Goal: Task Accomplishment & Management: Manage account settings

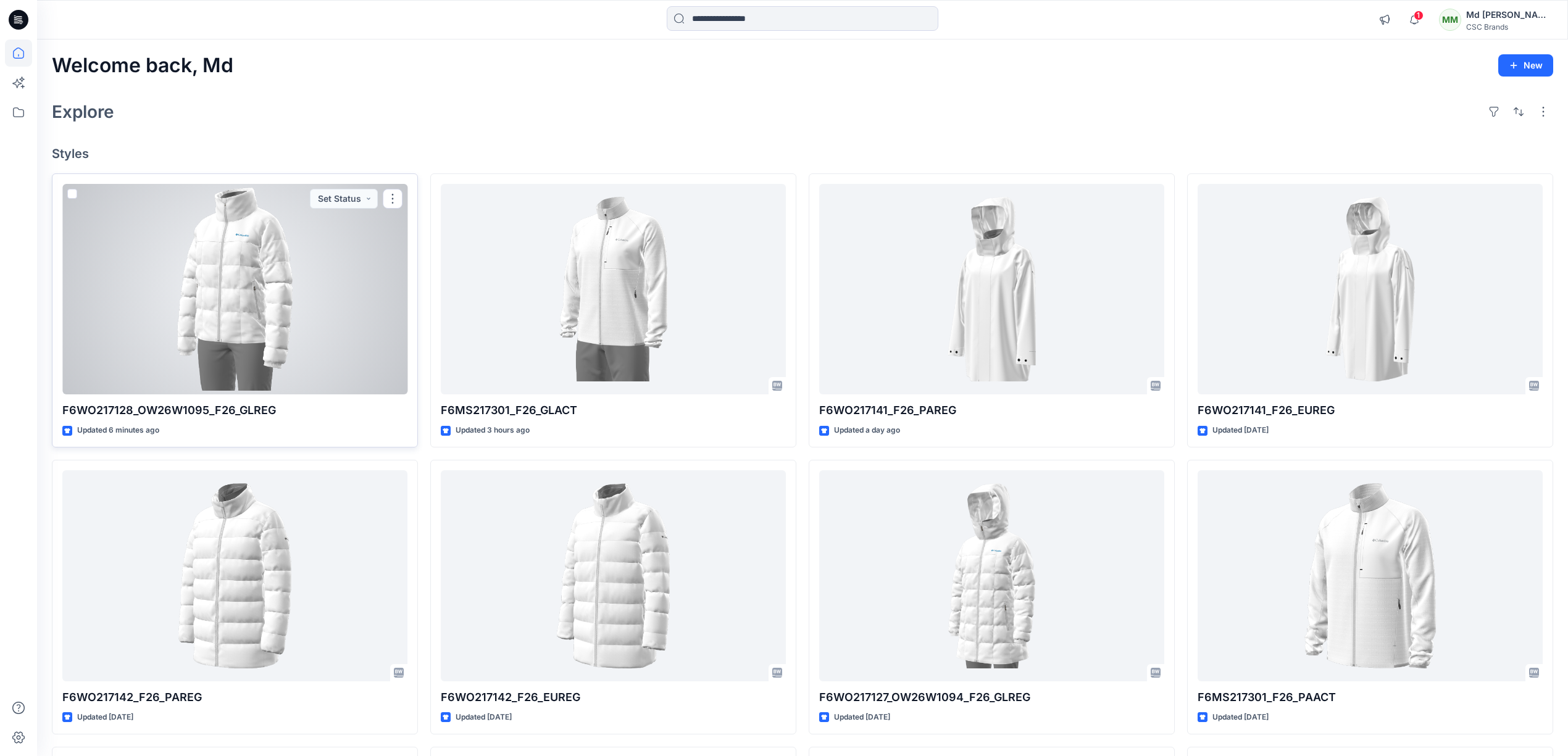
click at [363, 279] on div at bounding box center [235, 289] width 345 height 211
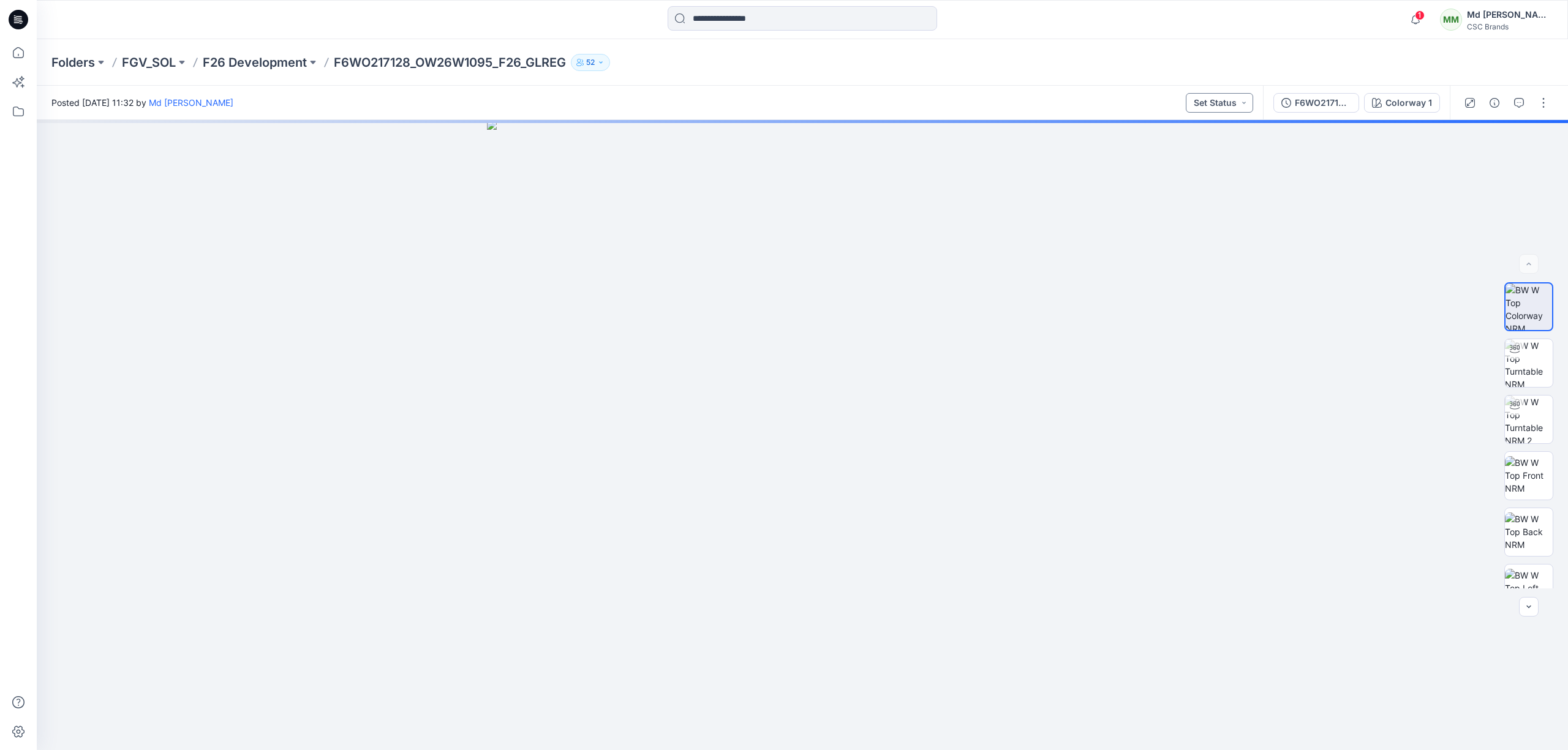
click at [1250, 101] on button "Set Status" at bounding box center [1219, 103] width 67 height 20
drag, startPoint x: 1200, startPoint y: 243, endPoint x: 1209, endPoint y: 249, distance: 10.8
click at [1200, 243] on p "F/A Virtual" at bounding box center [1192, 241] width 41 height 16
click at [1544, 103] on button "button" at bounding box center [1544, 103] width 20 height 20
click at [1477, 161] on button "Edit" at bounding box center [1492, 165] width 112 height 22
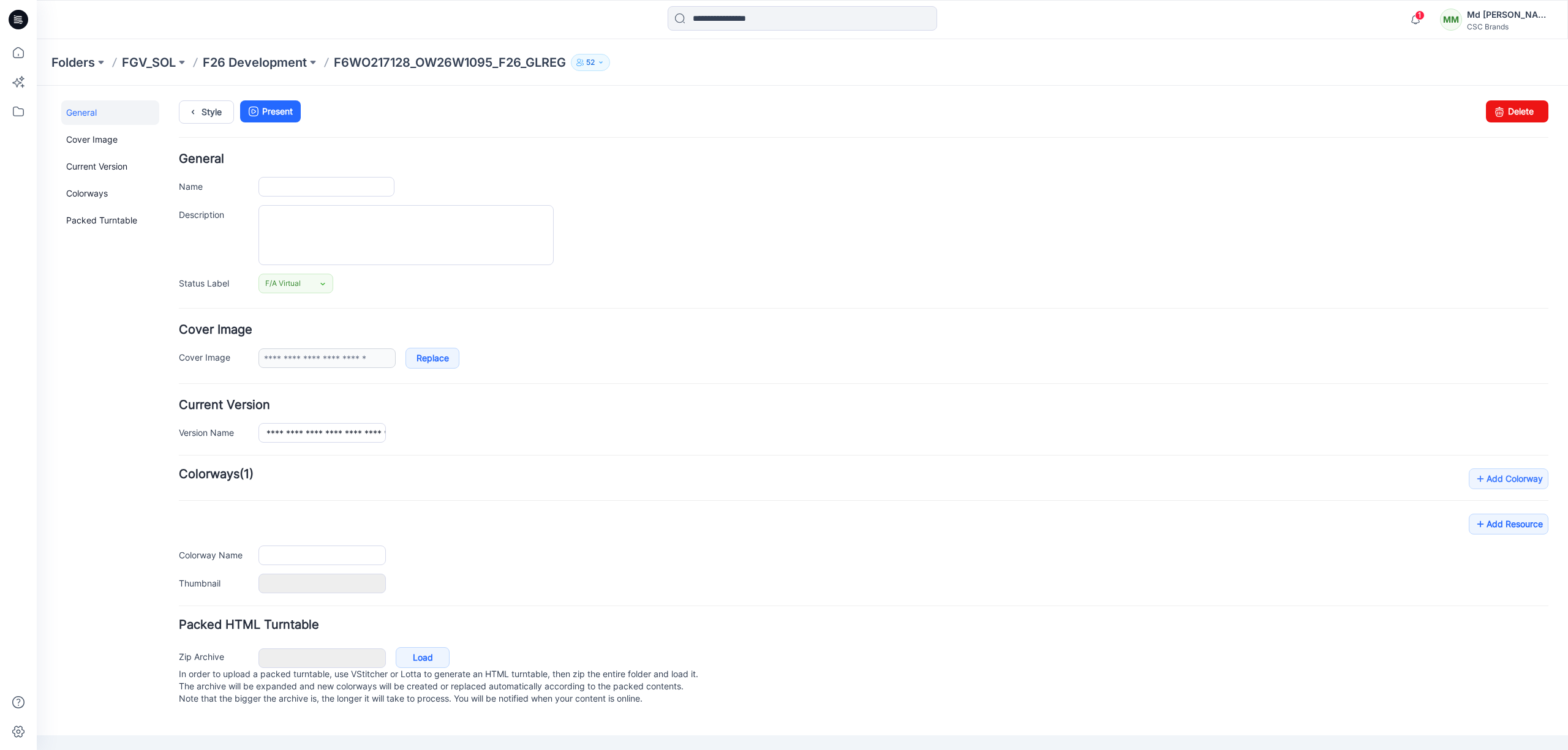
type input "**********"
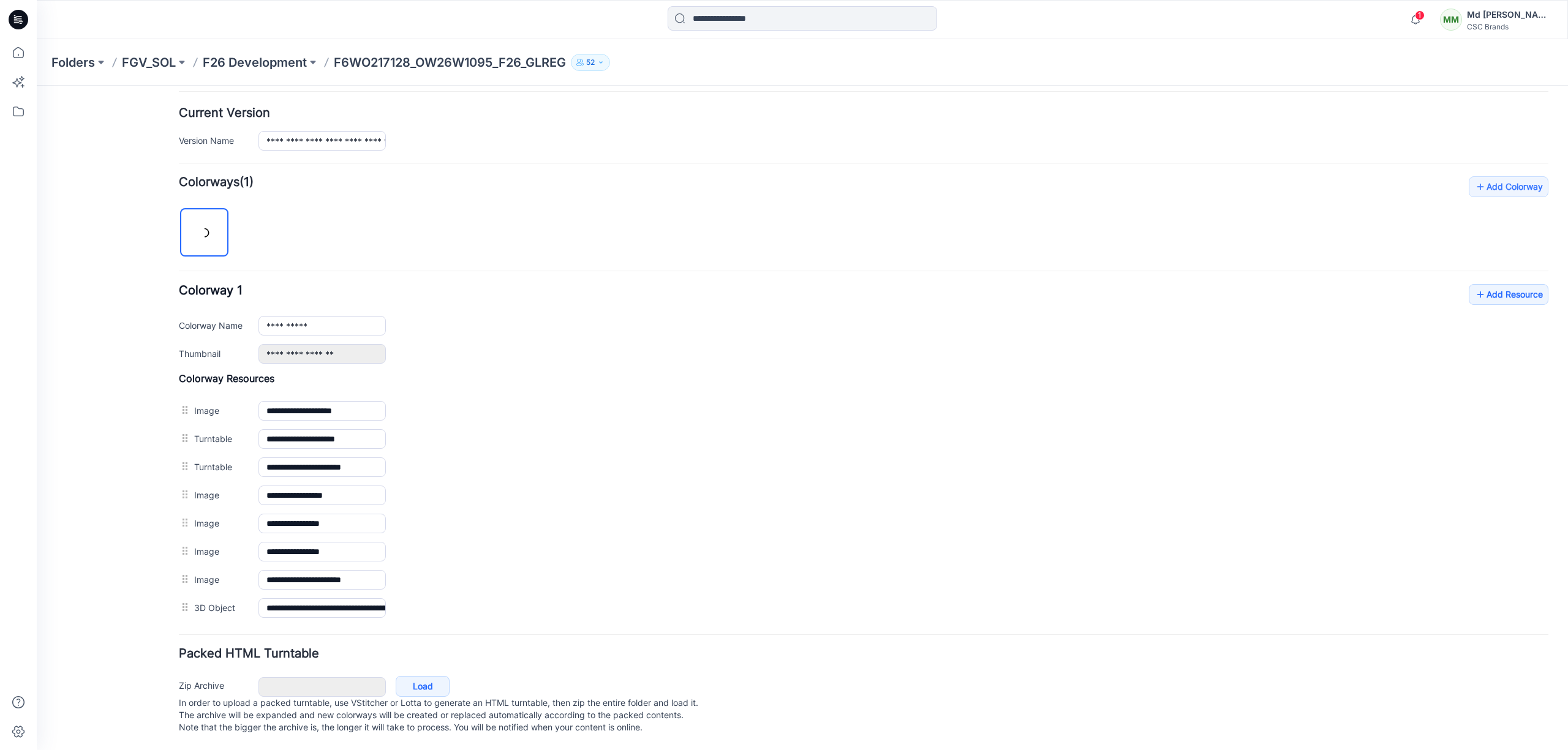
scroll to position [298, 0]
click at [1491, 286] on link "Add Resource" at bounding box center [1508, 294] width 79 height 21
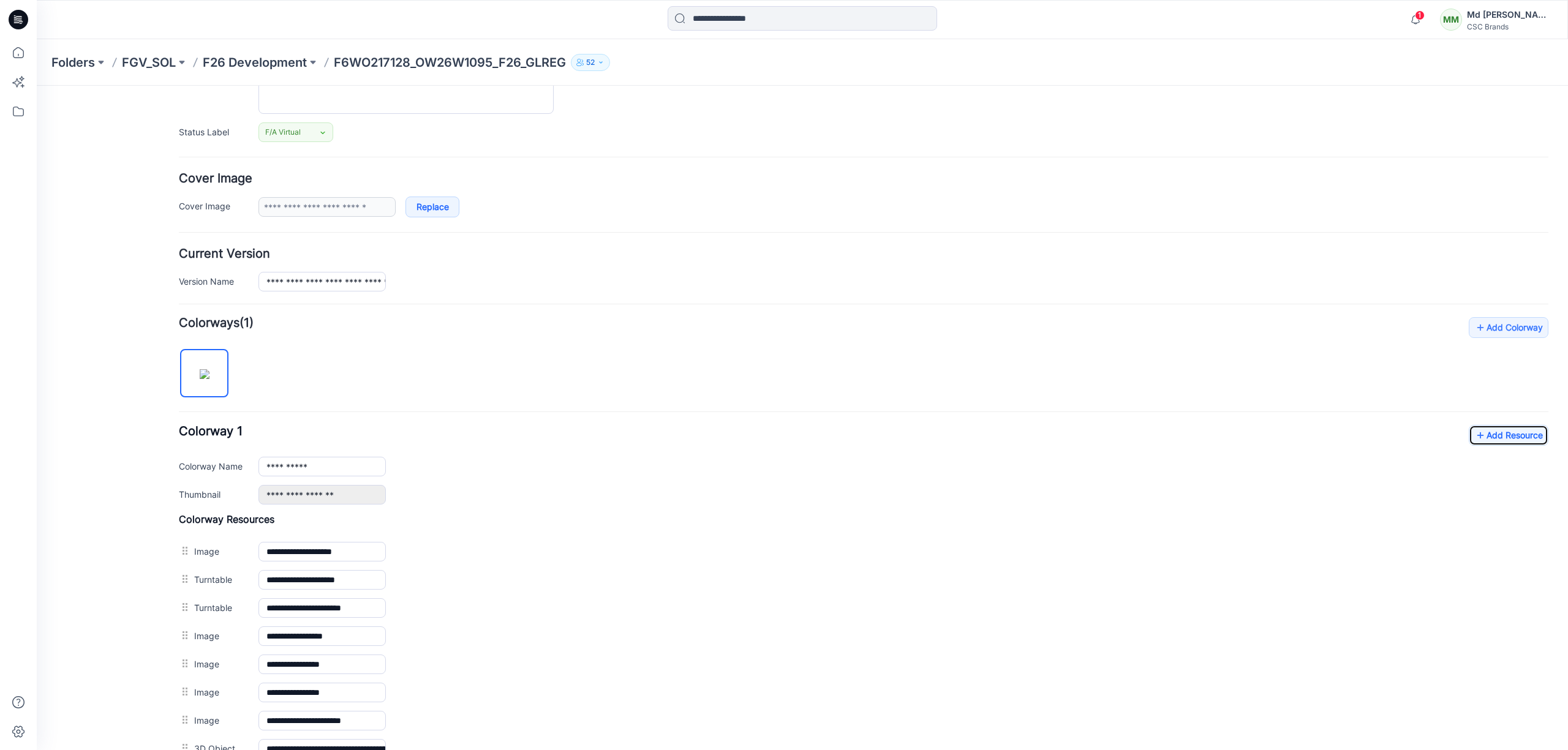
scroll to position [325, 0]
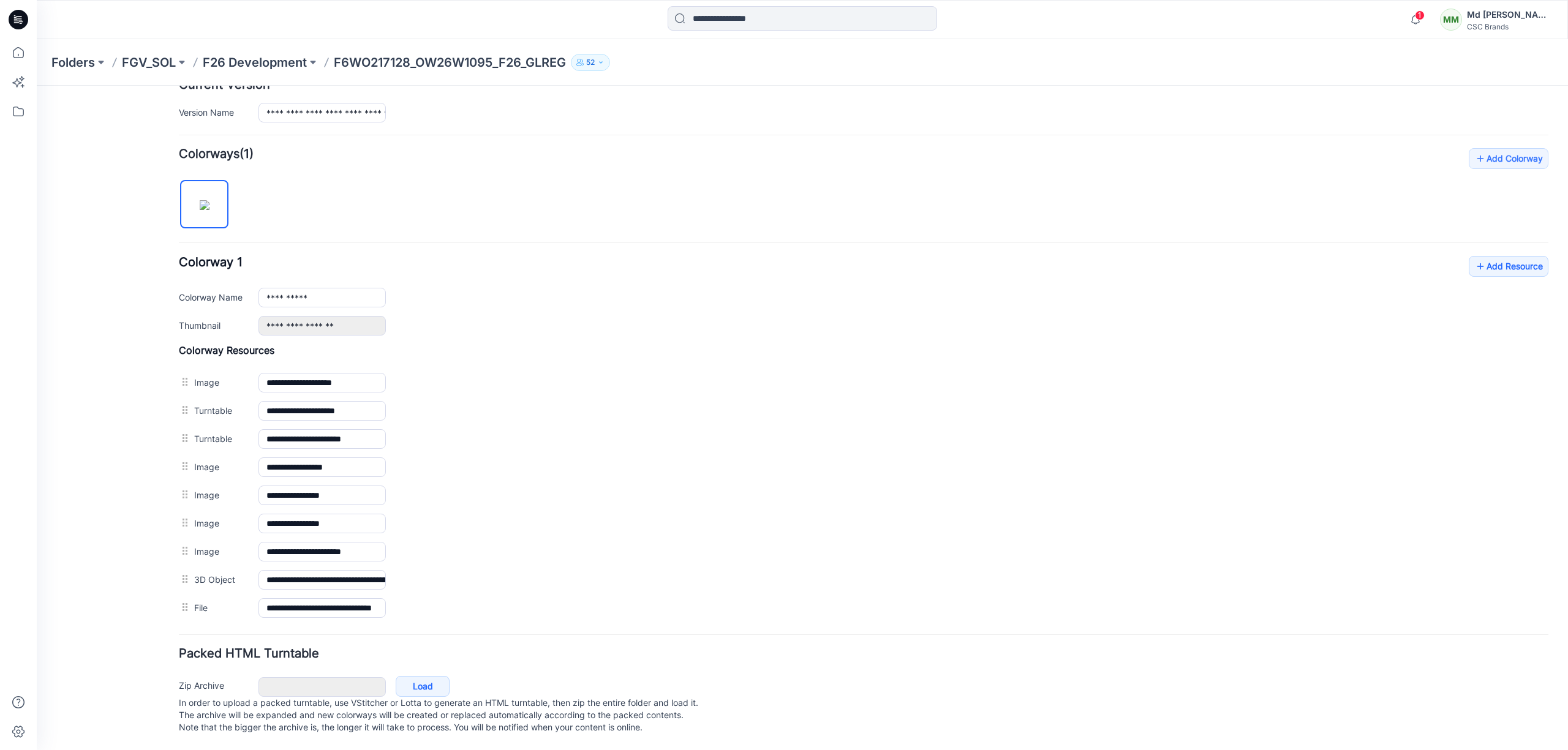
click at [17, 17] on icon at bounding box center [19, 20] width 20 height 20
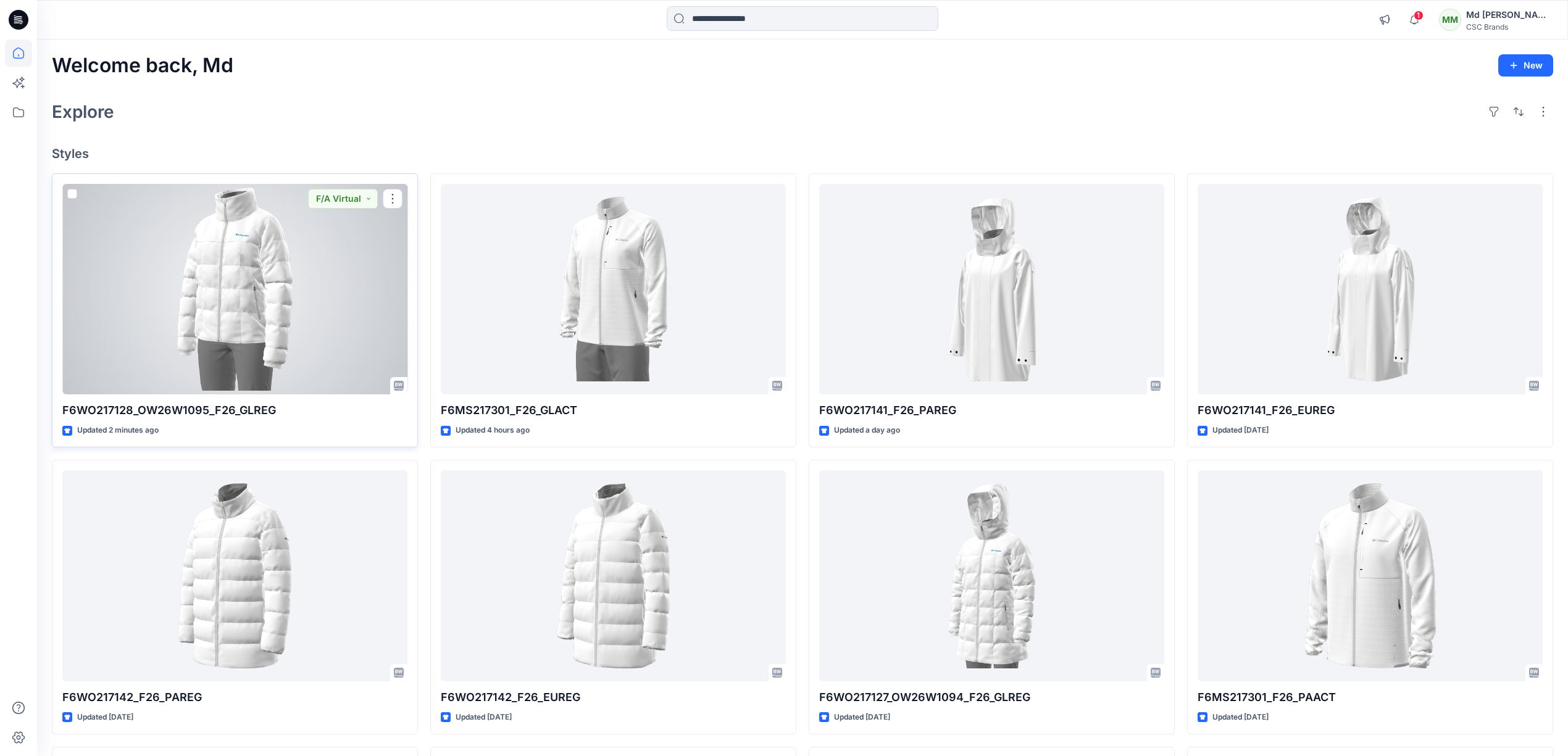
click at [351, 264] on div at bounding box center [235, 289] width 345 height 211
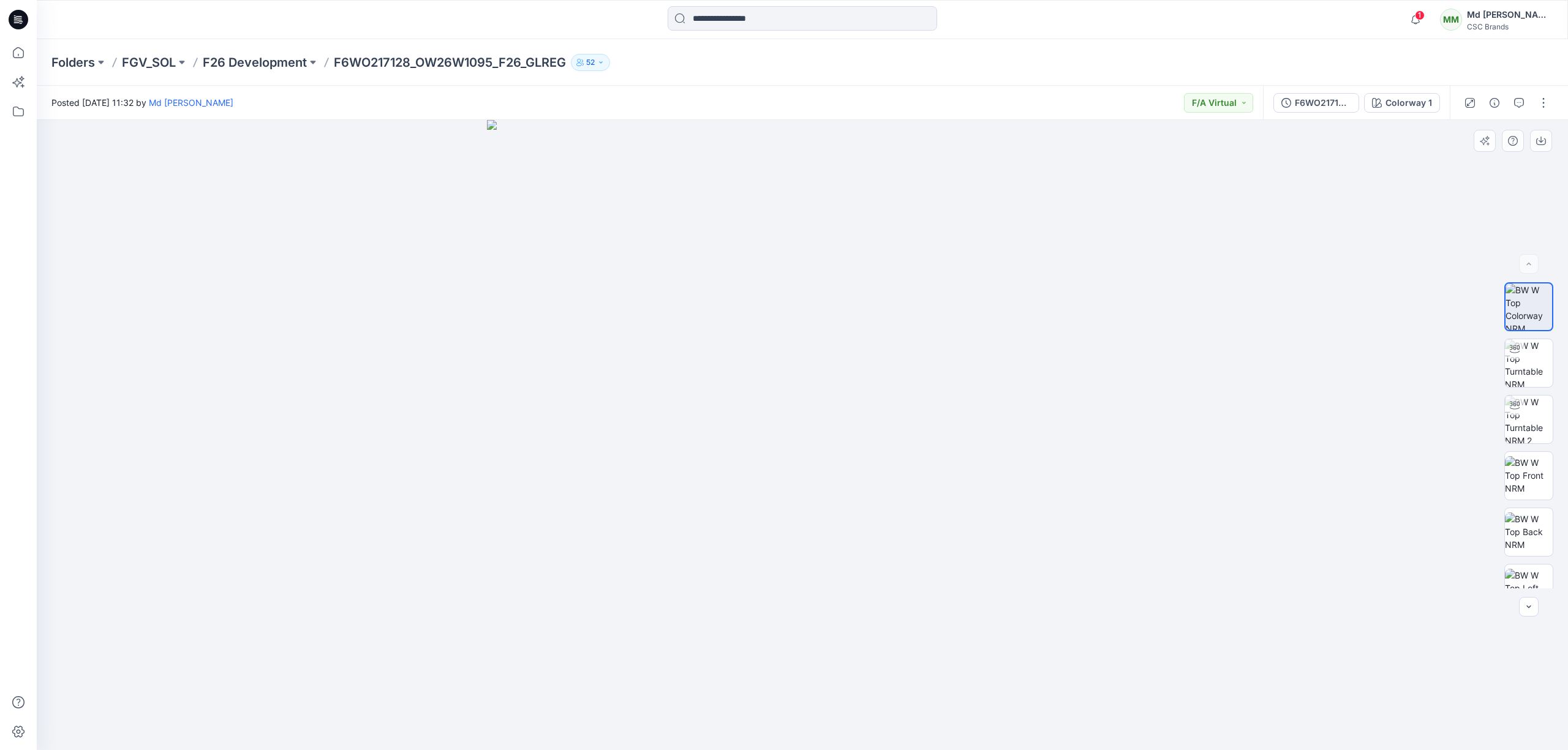
click at [848, 571] on img at bounding box center [802, 435] width 630 height 630
drag, startPoint x: 457, startPoint y: 468, endPoint x: 434, endPoint y: 460, distance: 24.4
click at [361, 472] on div at bounding box center [802, 435] width 1531 height 630
click at [1535, 359] on img at bounding box center [1528, 363] width 48 height 48
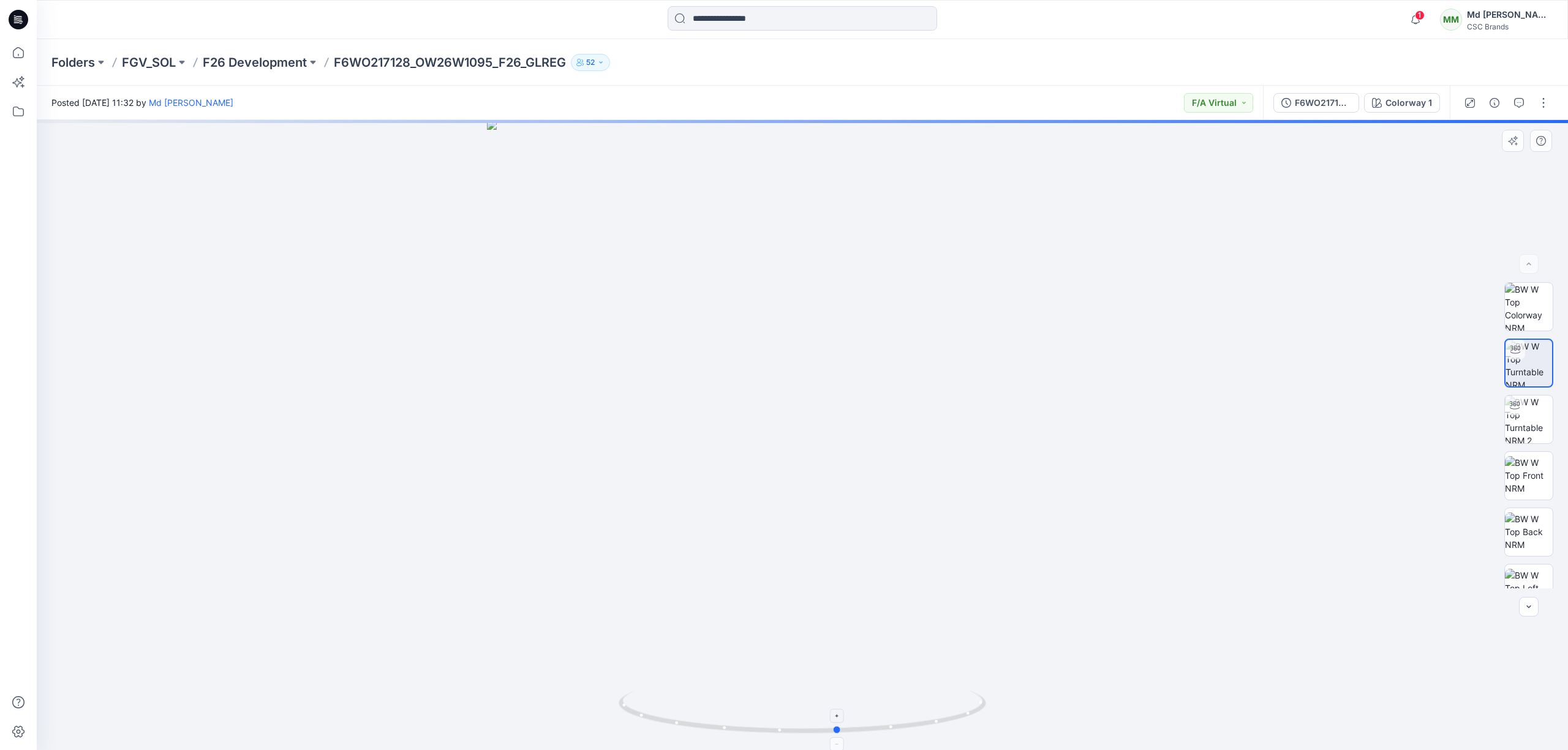
drag, startPoint x: 807, startPoint y: 733, endPoint x: 843, endPoint y: 733, distance: 36.0
click at [843, 733] on icon at bounding box center [804, 714] width 370 height 46
drag, startPoint x: 856, startPoint y: 732, endPoint x: 915, endPoint y: 732, distance: 59.0
click at [915, 732] on icon at bounding box center [804, 714] width 370 height 46
drag, startPoint x: 915, startPoint y: 732, endPoint x: 947, endPoint y: 729, distance: 32.1
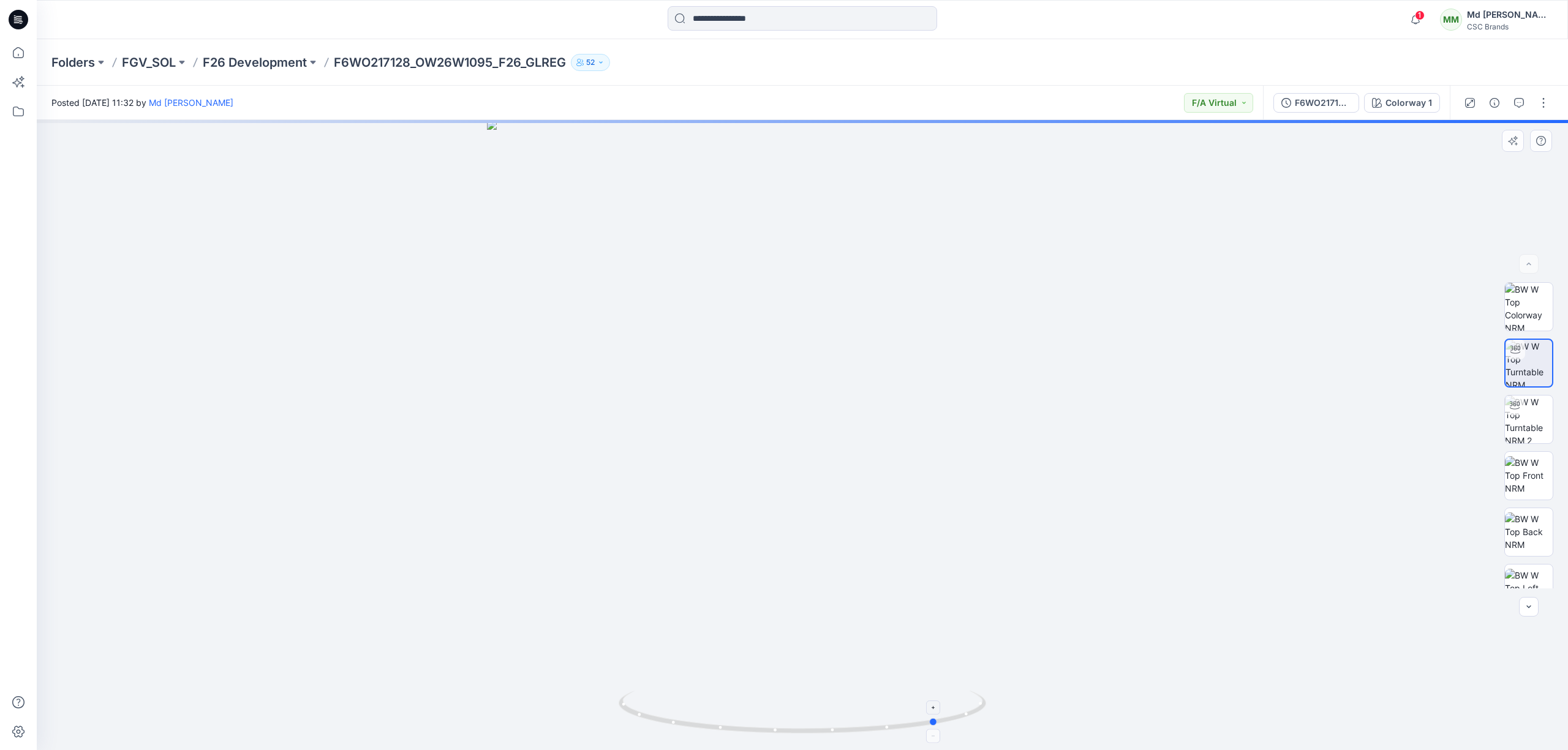
click at [947, 729] on icon at bounding box center [804, 714] width 370 height 46
drag, startPoint x: 957, startPoint y: 717, endPoint x: 968, endPoint y: 714, distance: 11.4
click at [968, 714] on icon at bounding box center [804, 714] width 370 height 46
drag, startPoint x: 968, startPoint y: 714, endPoint x: 997, endPoint y: 696, distance: 34.1
click at [997, 696] on div at bounding box center [802, 435] width 1531 height 630
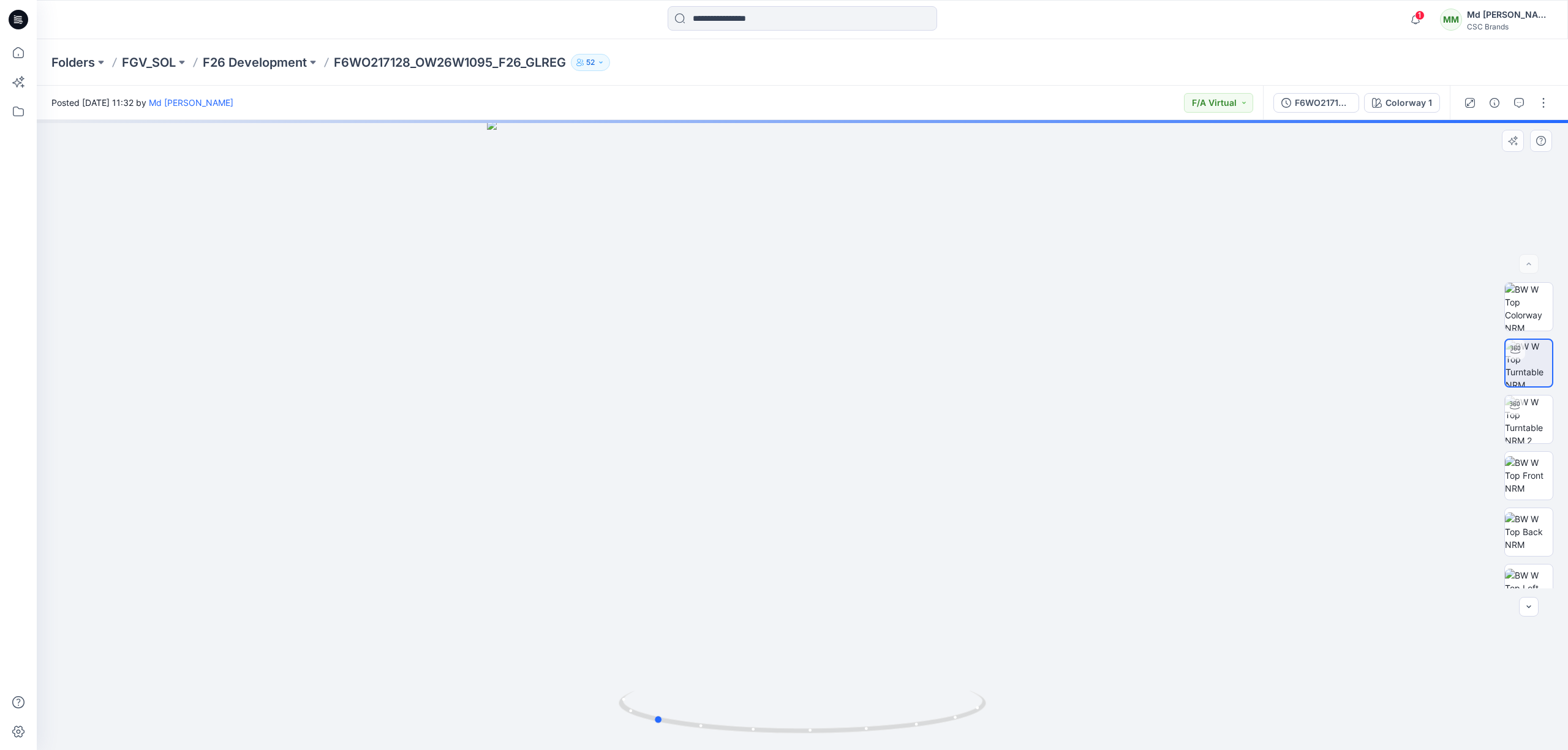
drag, startPoint x: 993, startPoint y: 697, endPoint x: 1026, endPoint y: 674, distance: 40.2
click at [1026, 674] on div at bounding box center [802, 435] width 1531 height 630
drag, startPoint x: 950, startPoint y: 724, endPoint x: 710, endPoint y: 759, distance: 242.5
click at [710, 749] on html "1 Notifications Your style F6WO217128_OW26W1095_F26_GLREG is ready 4 minutes ag…" at bounding box center [784, 375] width 1568 height 750
drag, startPoint x: 931, startPoint y: 720, endPoint x: 1012, endPoint y: 718, distance: 81.0
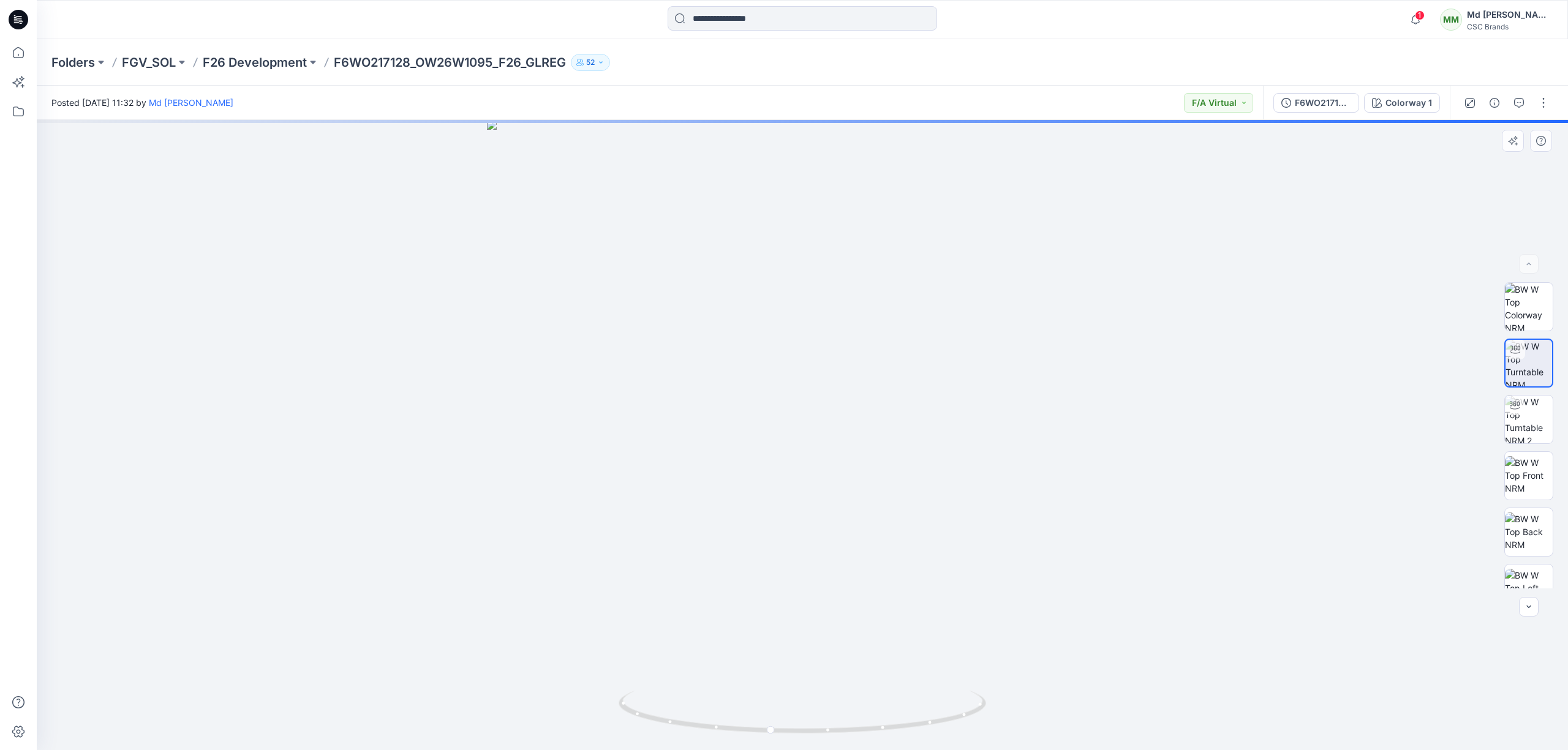
click at [1012, 718] on div at bounding box center [802, 435] width 1531 height 630
drag, startPoint x: 899, startPoint y: 736, endPoint x: 791, endPoint y: 744, distance: 108.3
click at [791, 743] on div at bounding box center [802, 435] width 1531 height 630
drag, startPoint x: 813, startPoint y: 712, endPoint x: 747, endPoint y: 713, distance: 66.0
click at [747, 712] on icon at bounding box center [804, 714] width 370 height 46
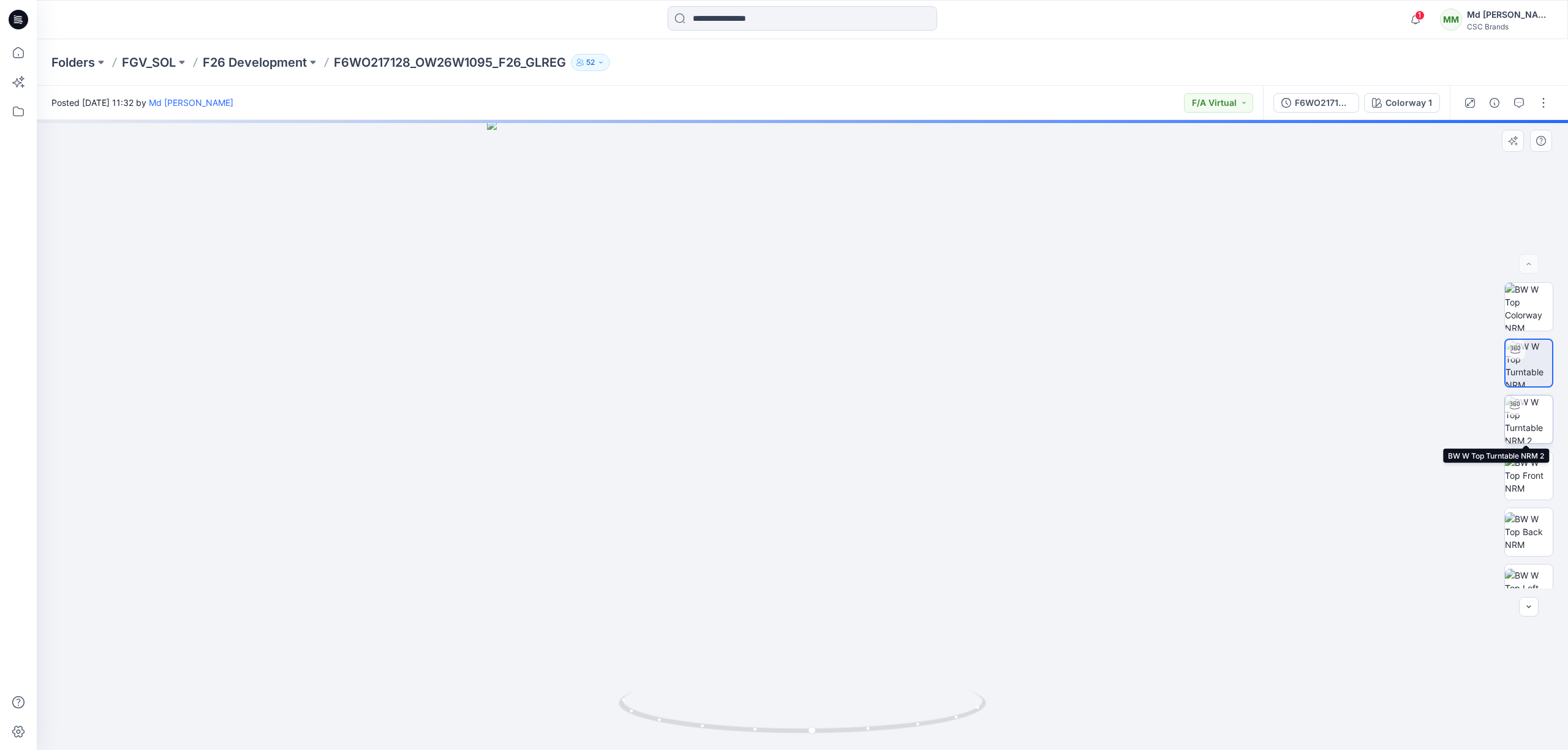
click at [1533, 419] on img at bounding box center [1528, 419] width 48 height 48
drag, startPoint x: 890, startPoint y: 733, endPoint x: 911, endPoint y: 729, distance: 21.4
click at [911, 729] on icon at bounding box center [804, 714] width 370 height 46
drag, startPoint x: 894, startPoint y: 730, endPoint x: 932, endPoint y: 727, distance: 38.1
click at [932, 727] on icon at bounding box center [804, 714] width 370 height 46
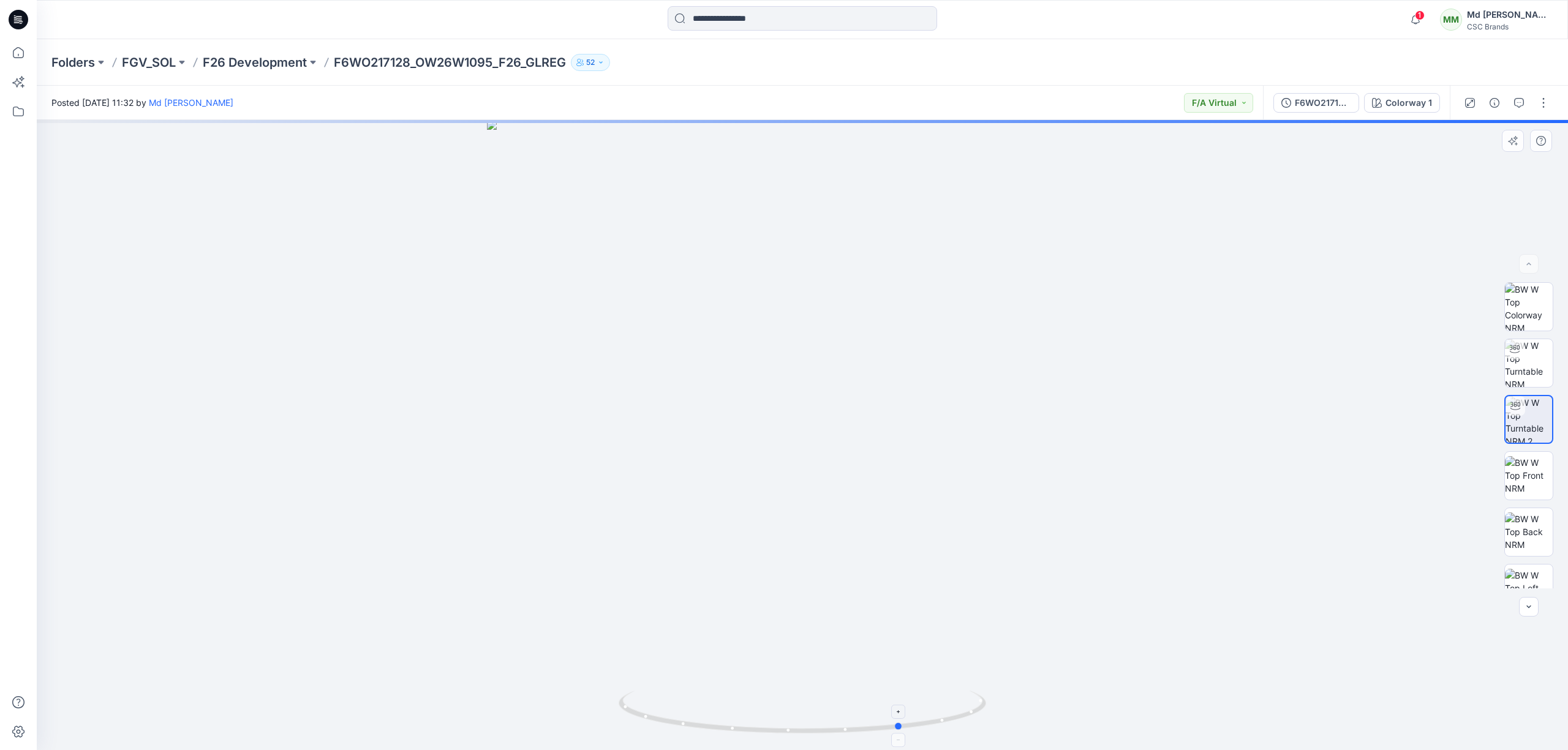
drag, startPoint x: 923, startPoint y: 727, endPoint x: 965, endPoint y: 727, distance: 42.0
click at [965, 727] on icon at bounding box center [804, 714] width 370 height 46
drag, startPoint x: 942, startPoint y: 727, endPoint x: 977, endPoint y: 721, distance: 35.5
click at [977, 721] on icon at bounding box center [804, 714] width 370 height 46
drag, startPoint x: 973, startPoint y: 721, endPoint x: 948, endPoint y: 708, distance: 28.2
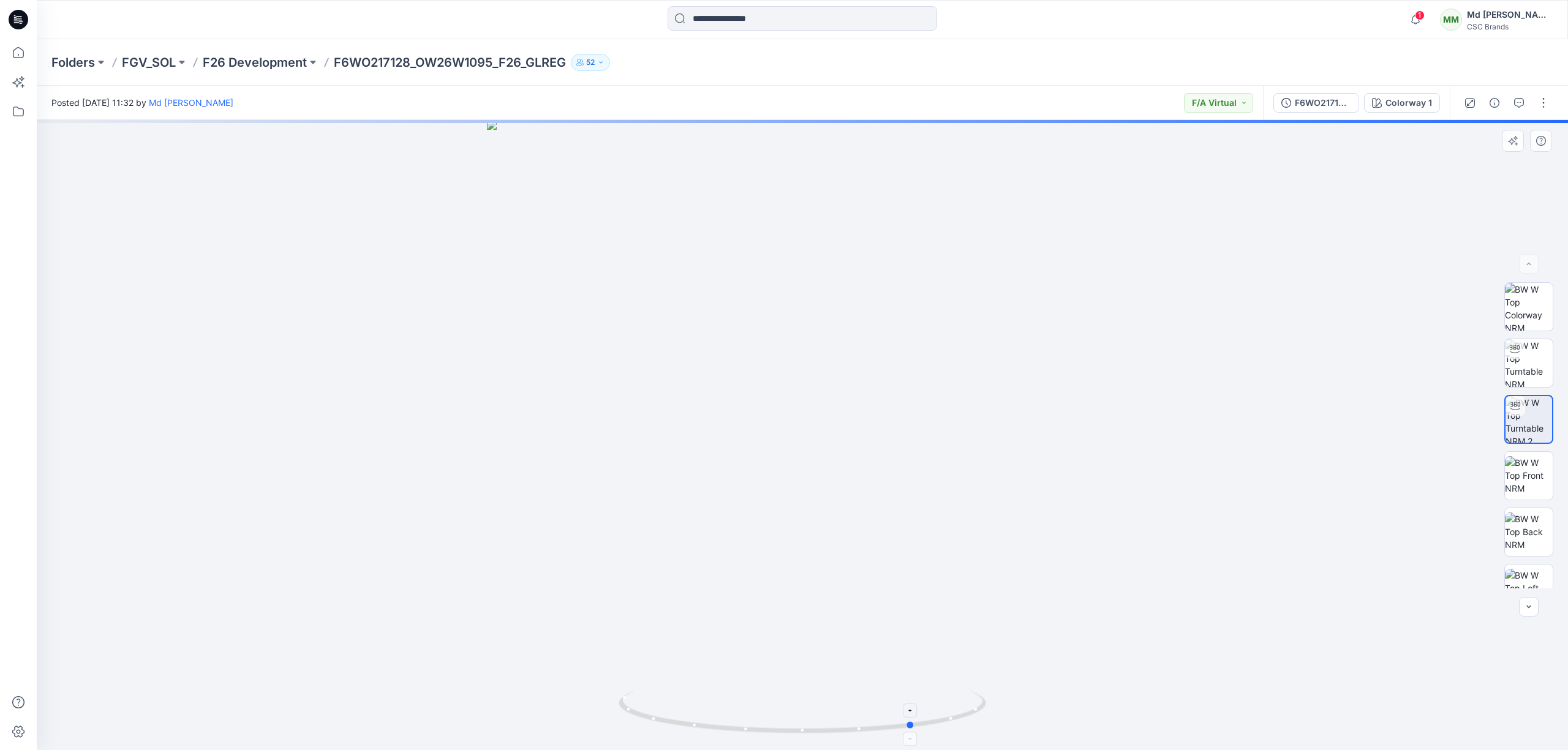
click at [948, 708] on icon at bounding box center [804, 714] width 370 height 46
drag, startPoint x: 913, startPoint y: 724, endPoint x: 901, endPoint y: 724, distance: 12.0
click at [901, 724] on circle at bounding box center [901, 726] width 7 height 7
drag, startPoint x: 901, startPoint y: 724, endPoint x: 854, endPoint y: 733, distance: 47.9
click at [854, 733] on icon at bounding box center [804, 714] width 370 height 46
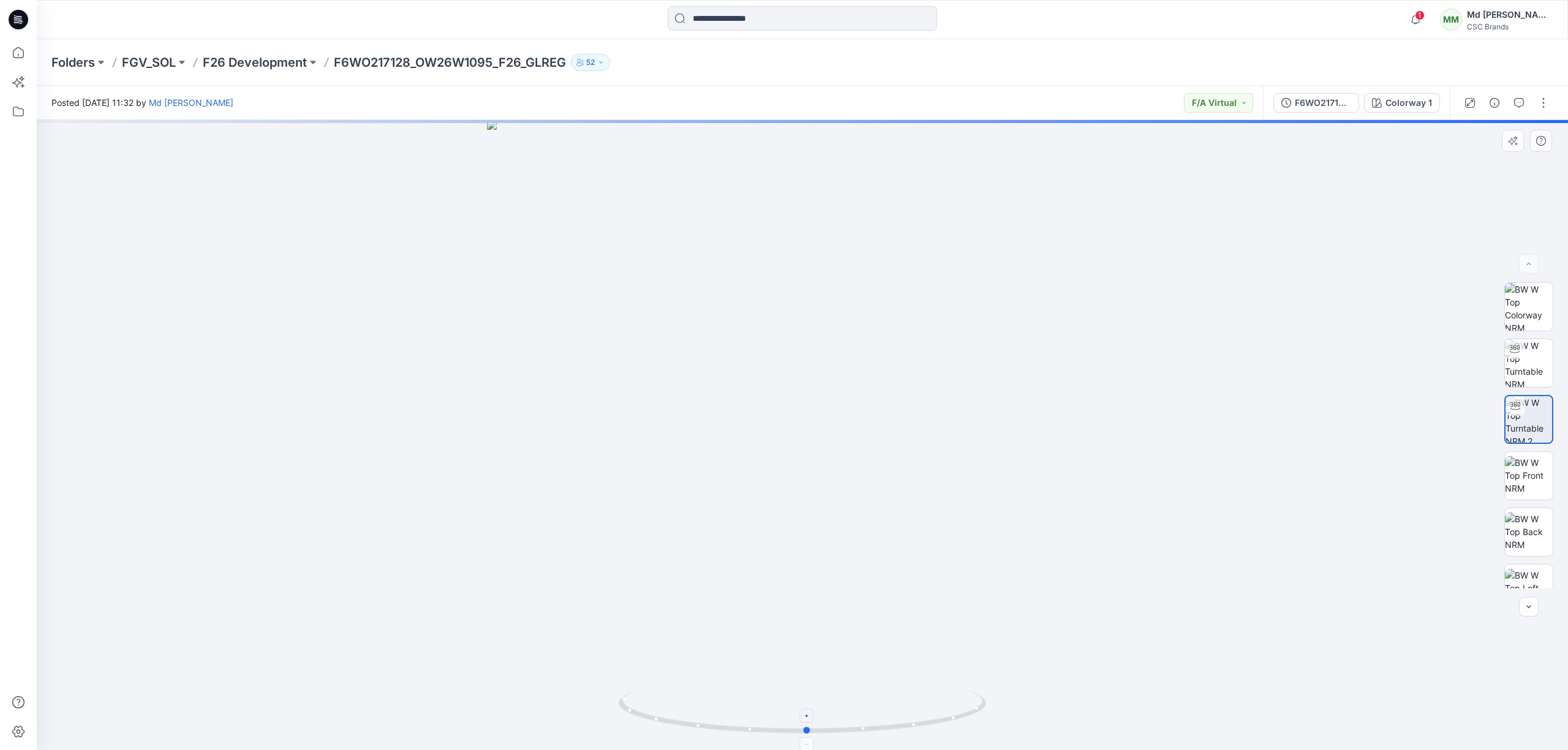
drag, startPoint x: 854, startPoint y: 733, endPoint x: 805, endPoint y: 733, distance: 49.0
click at [805, 733] on icon at bounding box center [804, 714] width 370 height 46
